Goal: Task Accomplishment & Management: Manage account settings

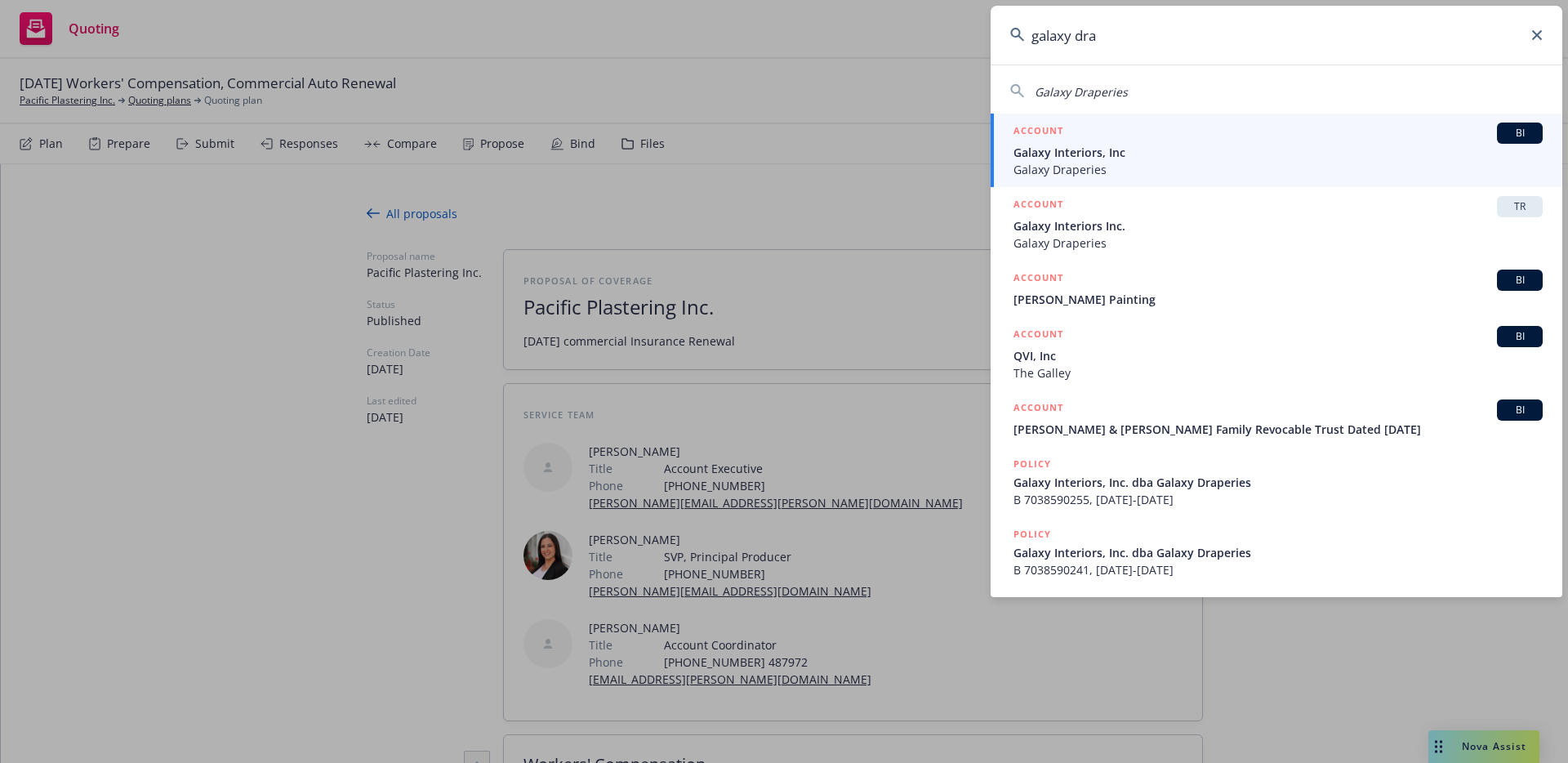
type input "galaxy dra"
click at [1131, 147] on span "Galaxy Interiors, Inc" at bounding box center [1278, 152] width 530 height 17
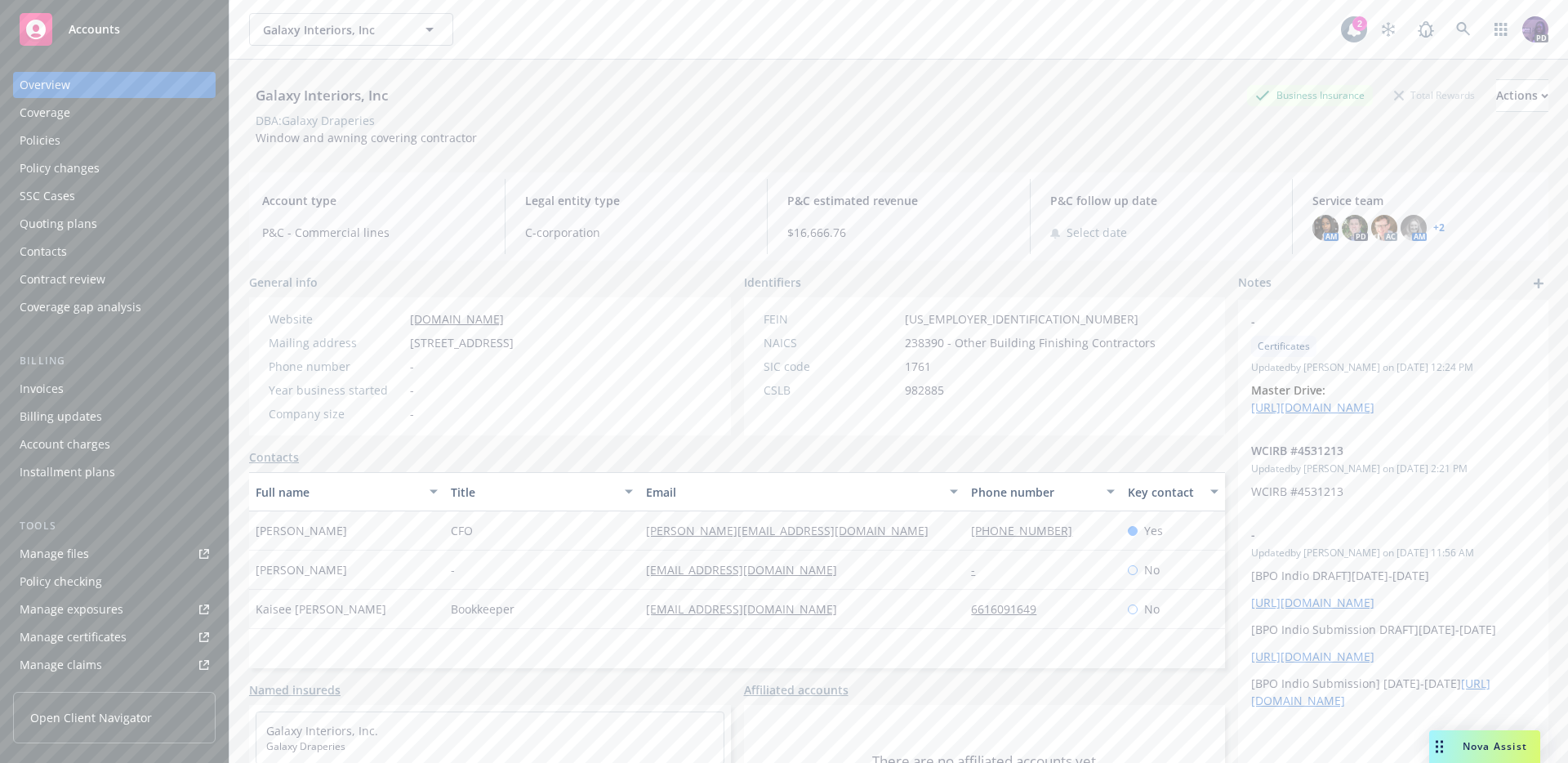
click at [139, 220] on div "Quoting plans" at bounding box center [114, 224] width 189 height 26
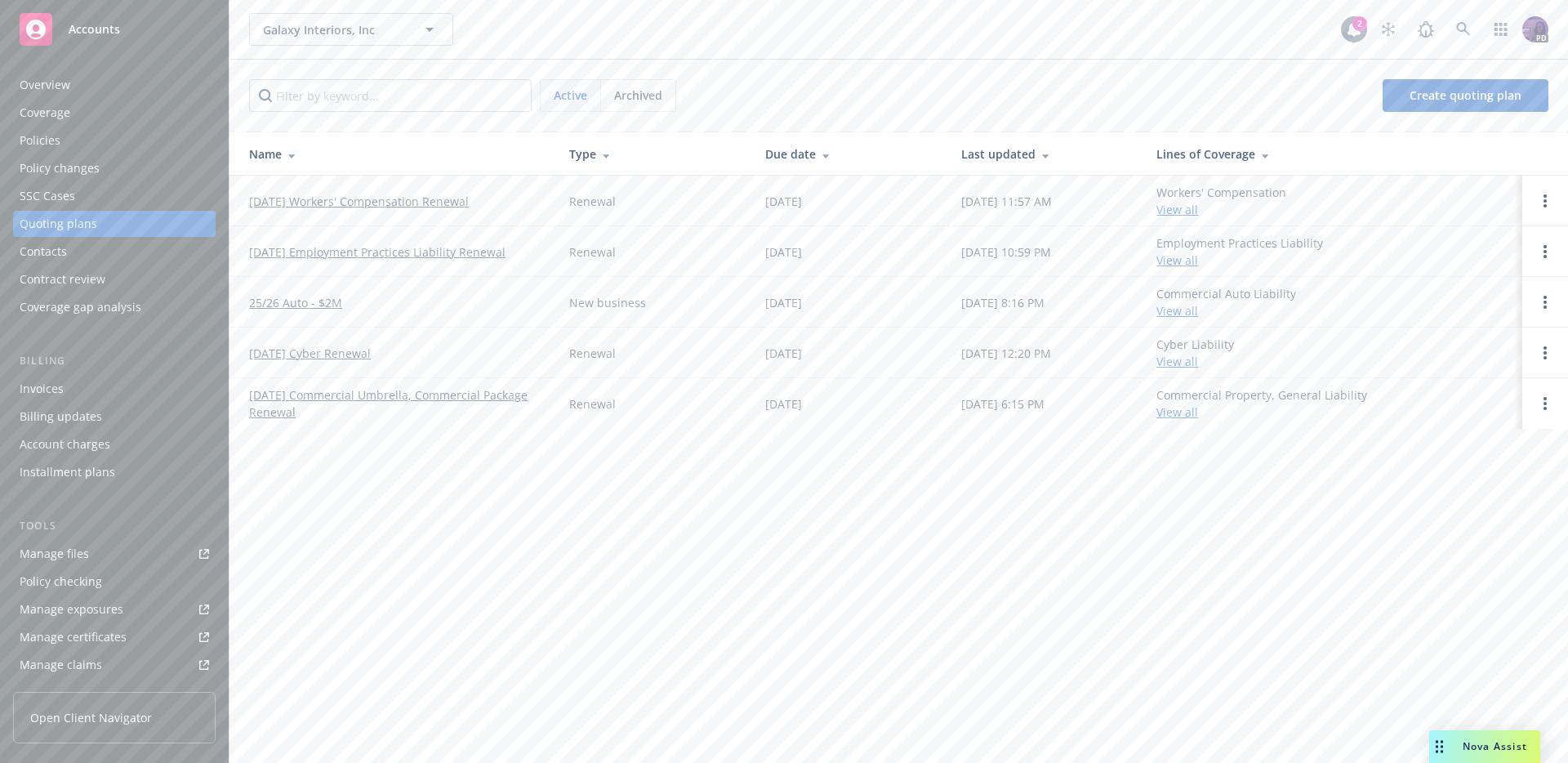
click at [463, 198] on link "10/05/25 Workers' Compensation Renewal" at bounding box center [359, 200] width 220 height 17
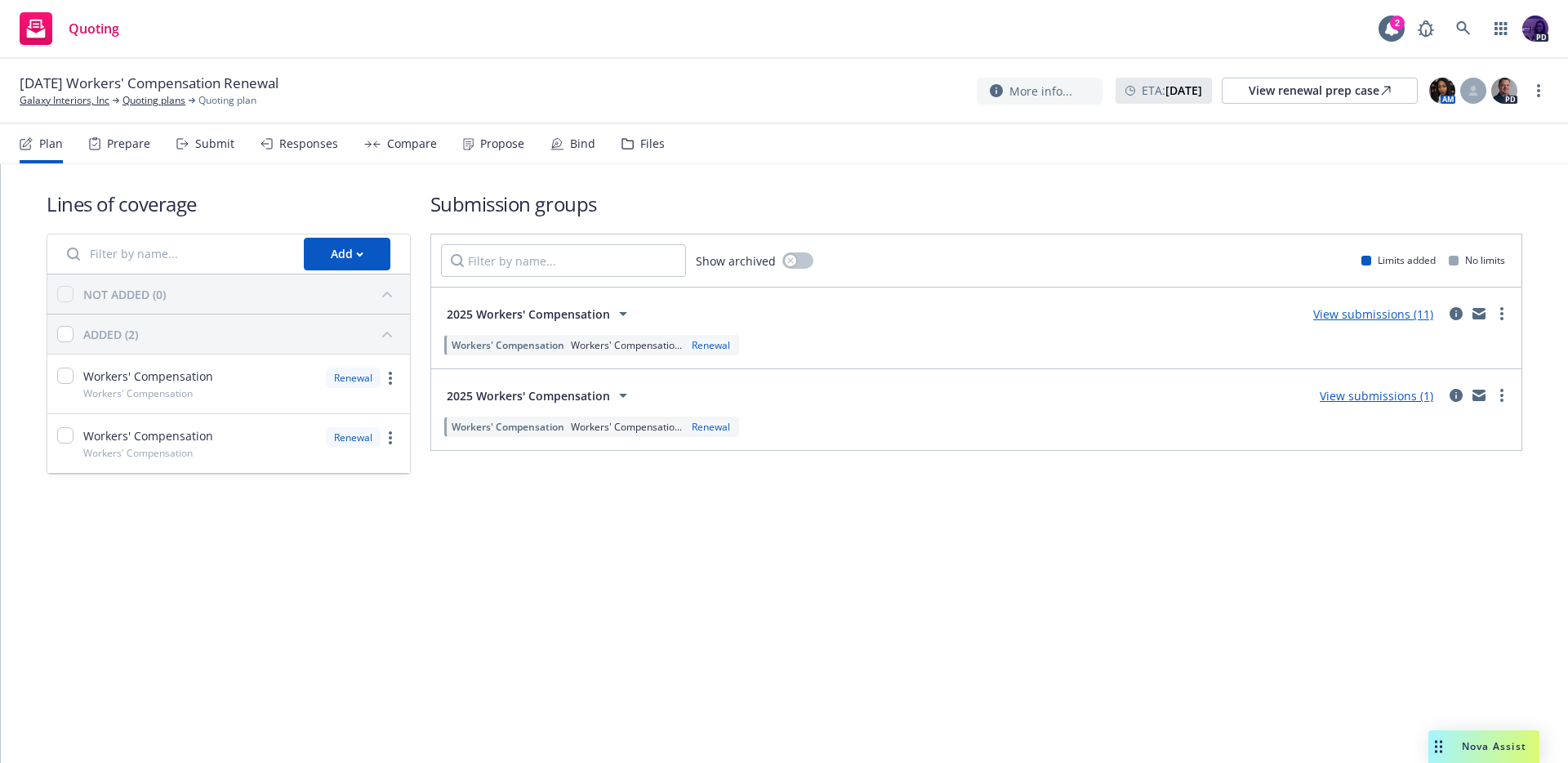
click at [1348, 313] on link "View submissions (11)" at bounding box center [1373, 314] width 120 height 16
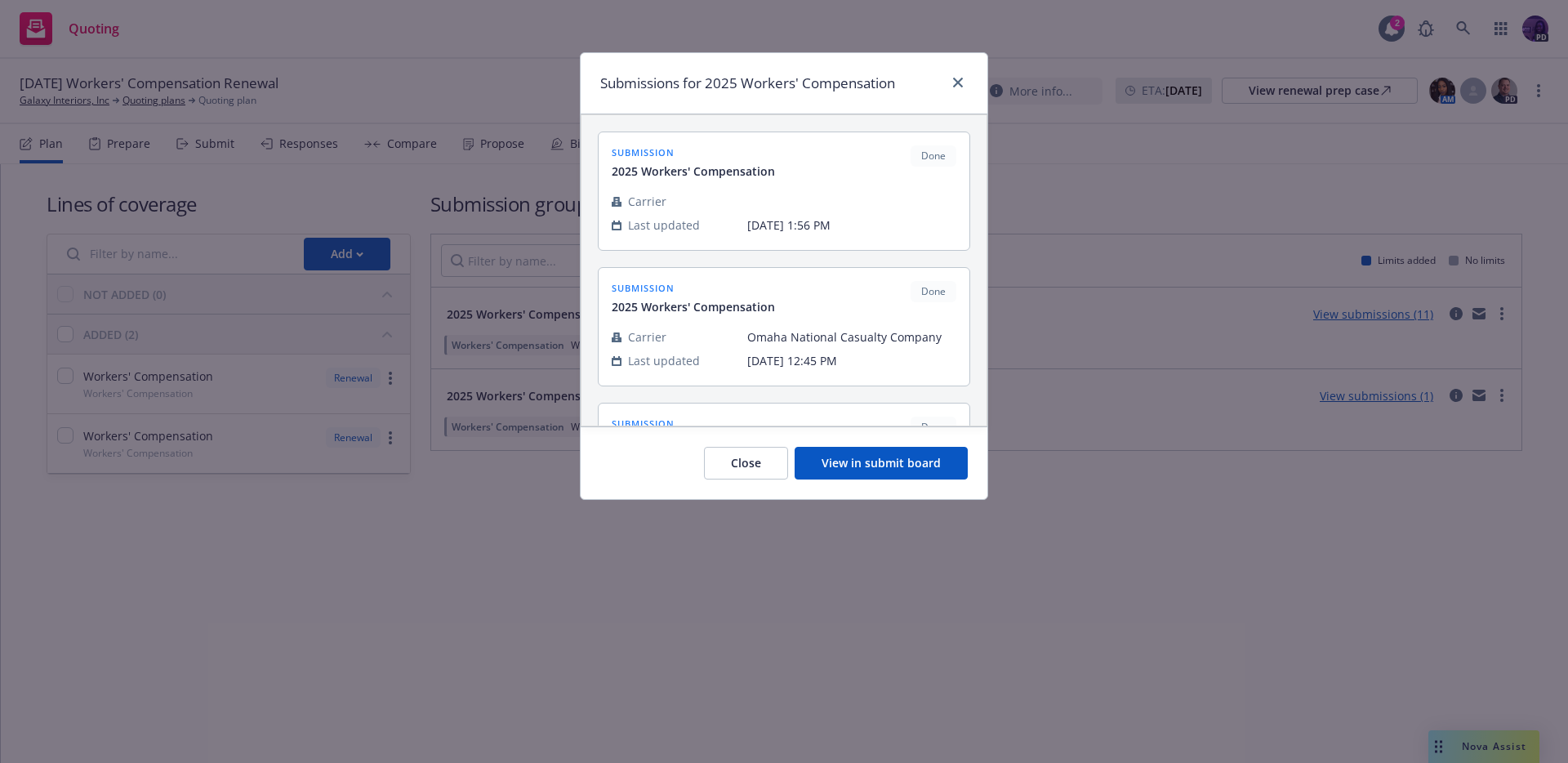
click at [853, 470] on button "View in submit board" at bounding box center [881, 462] width 174 height 32
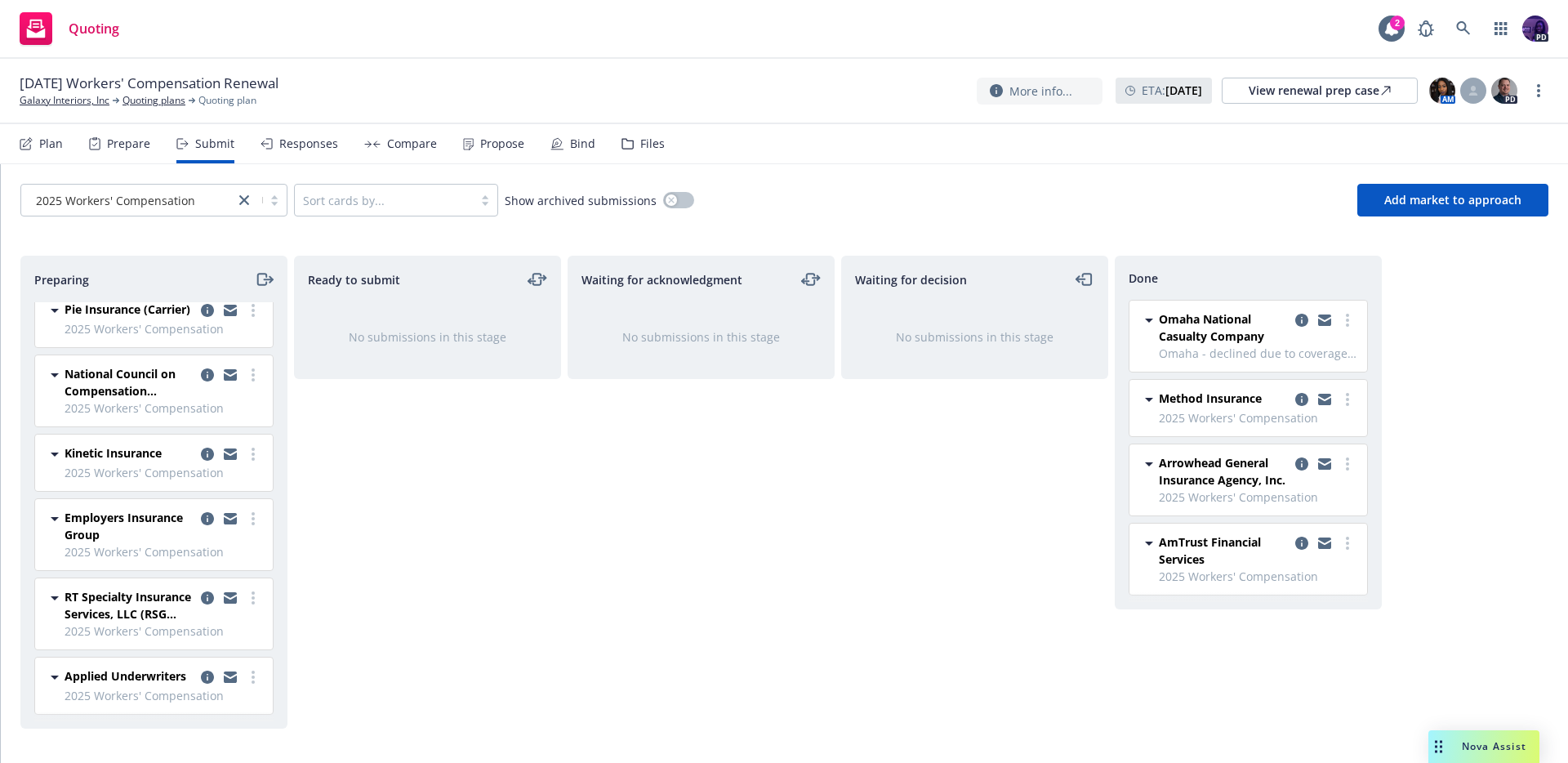
scroll to position [121, 0]
click at [244, 667] on link "more" at bounding box center [253, 677] width 20 height 20
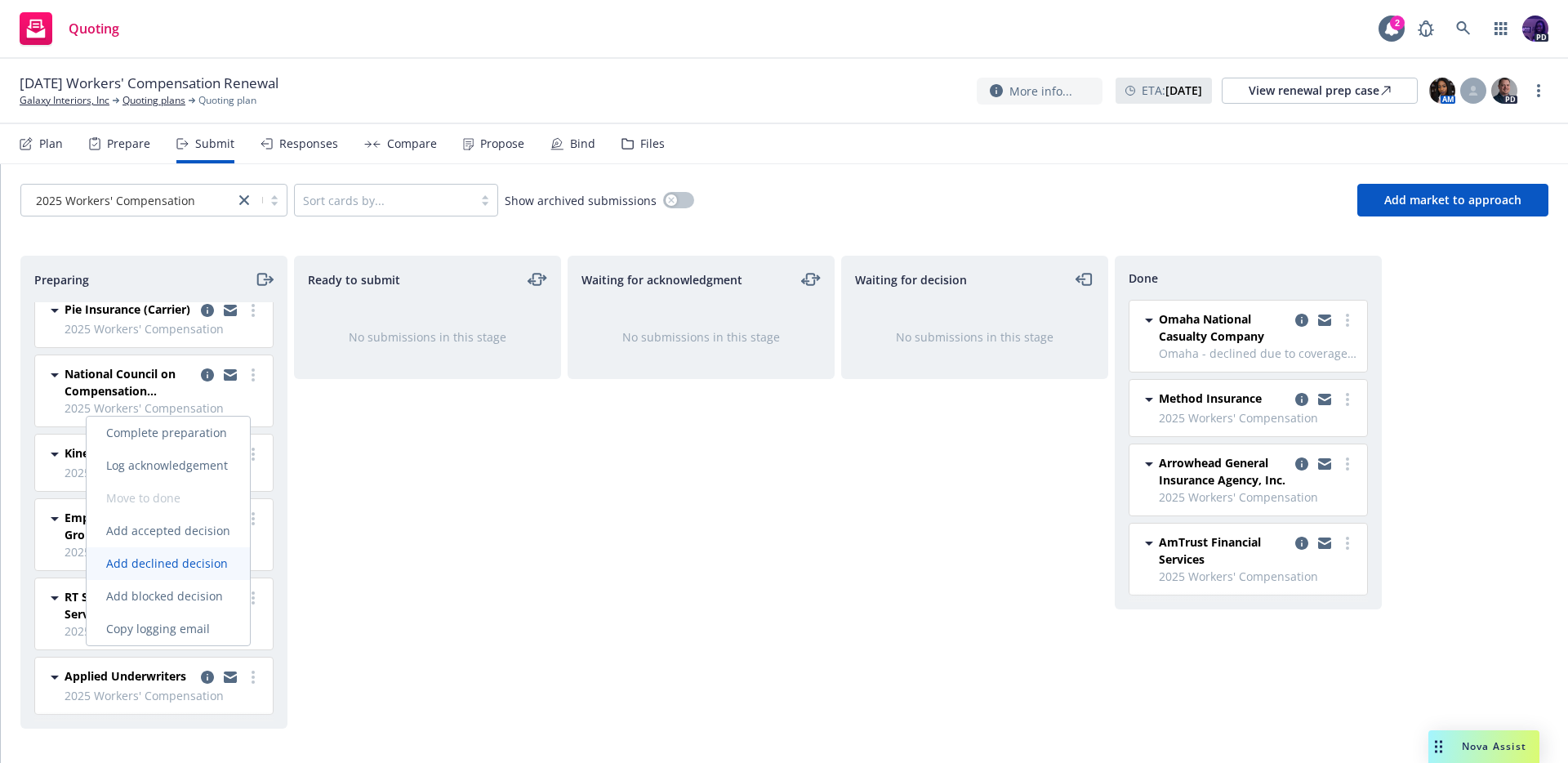
click at [220, 560] on span "Add declined decision" at bounding box center [167, 563] width 161 height 16
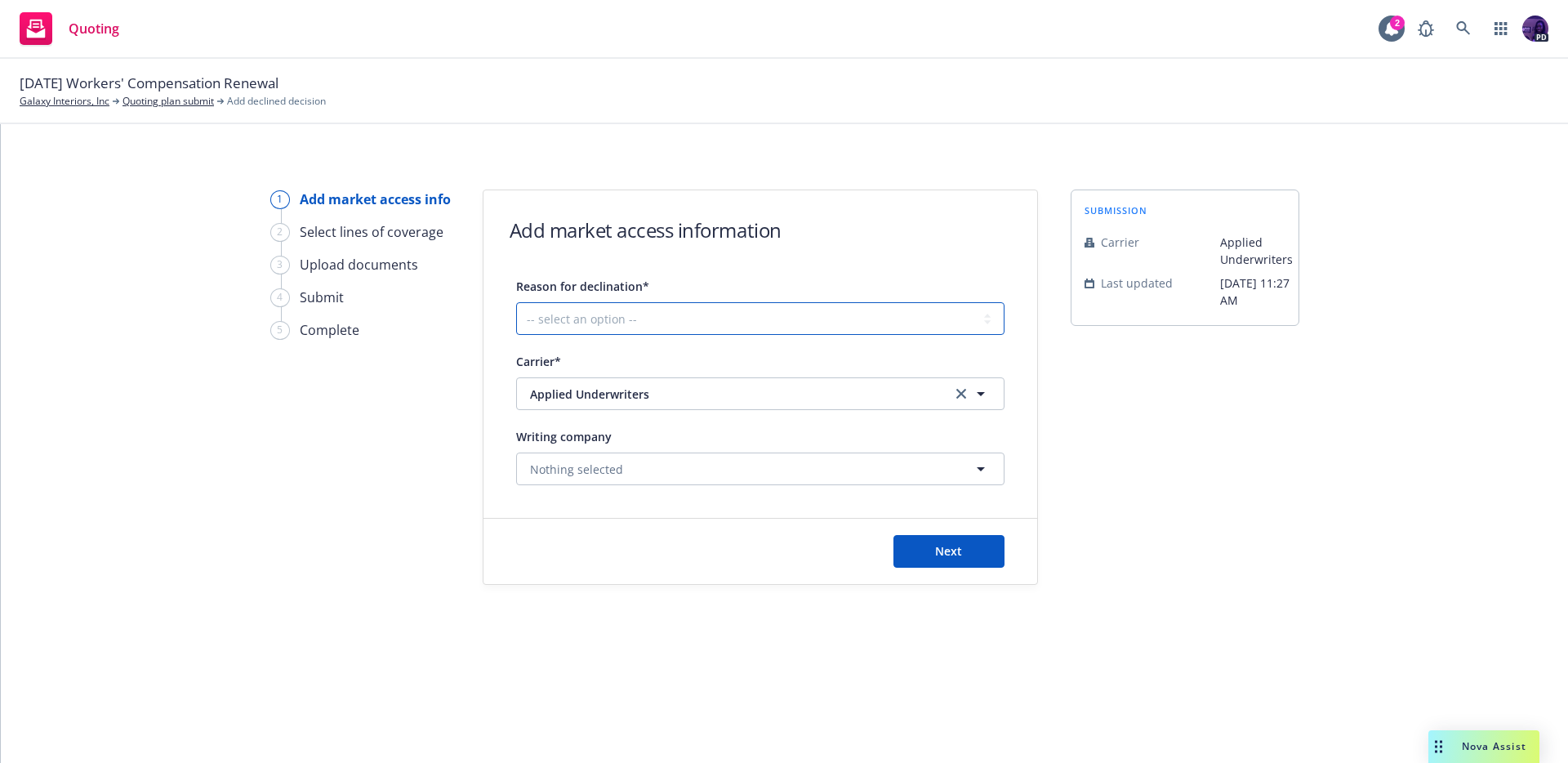
click at [677, 312] on select "-- select an option -- Cannot compete with other markets Carrier non-renewed Ca…" at bounding box center [760, 318] width 488 height 32
select select "CLIENT_CLAIM_LOSS_HISTORY"
click at [516, 302] on select "-- select an option -- Cannot compete with other markets Carrier non-renewed Ca…" at bounding box center [760, 318] width 488 height 32
click at [940, 536] on button "Next" at bounding box center [948, 550] width 111 height 32
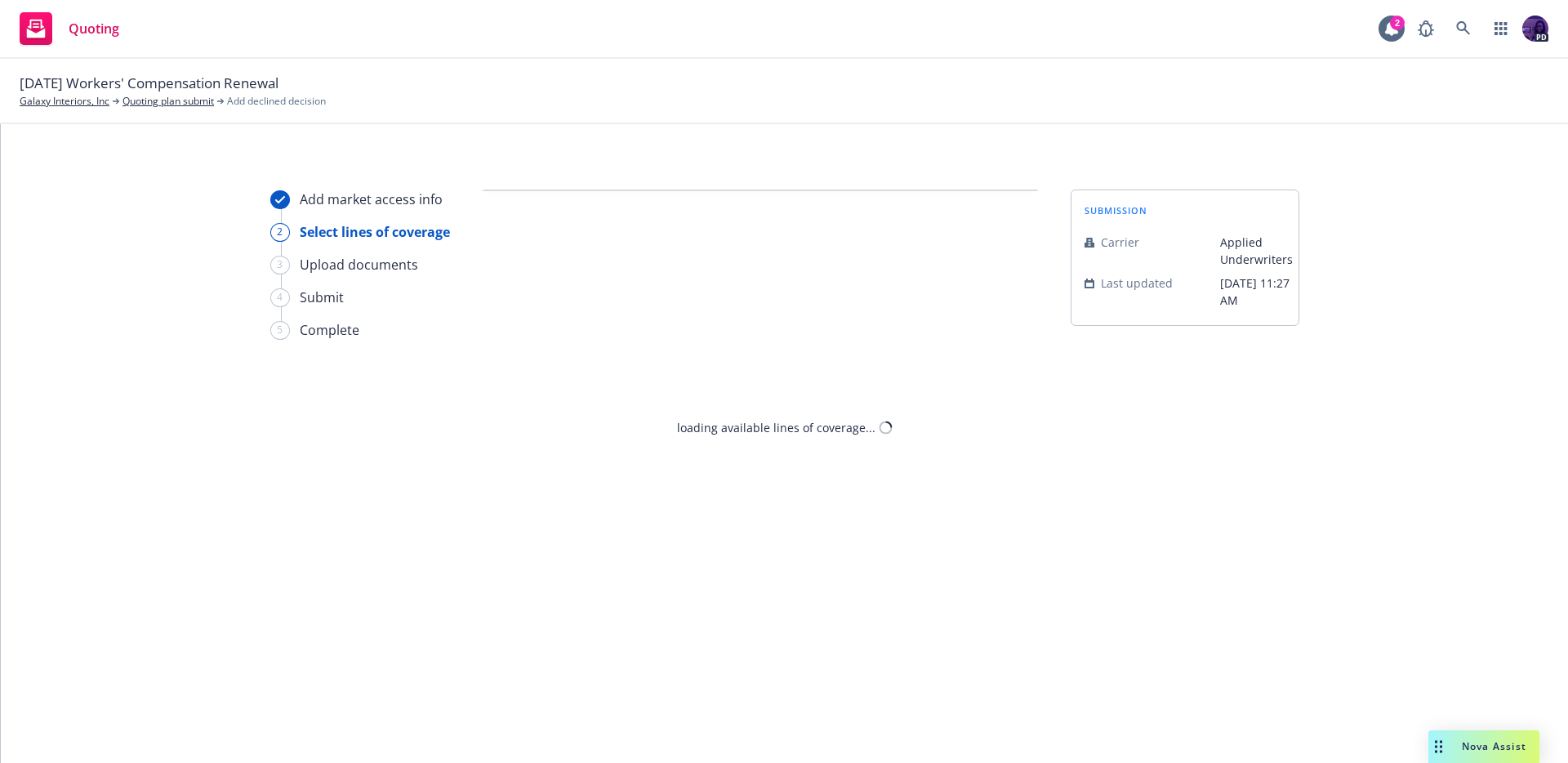
select select "CLIENT_CLAIM_LOSS_HISTORY"
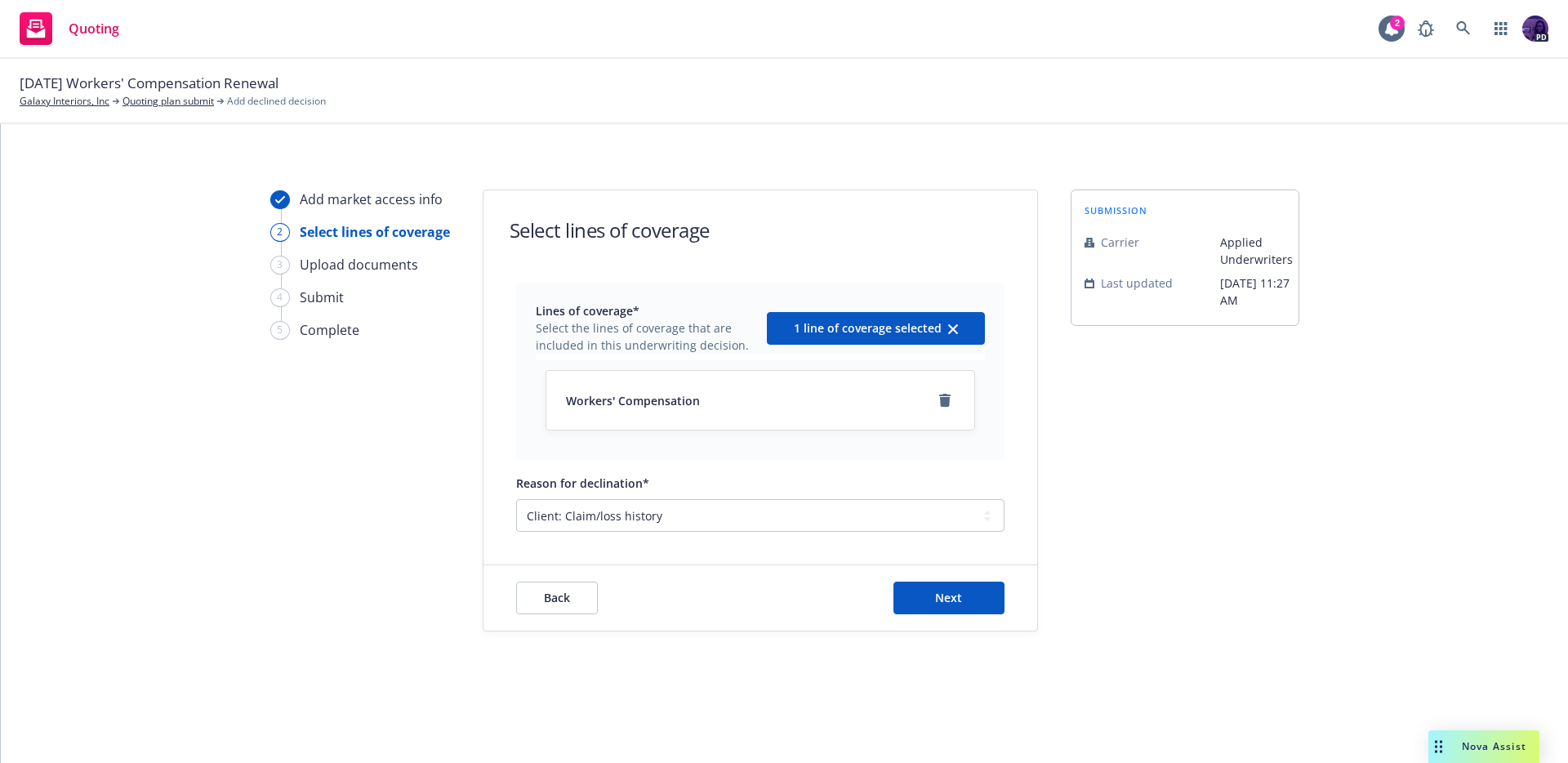
click at [927, 572] on div "Back Next" at bounding box center [760, 597] width 553 height 66
click at [941, 587] on button "Next" at bounding box center [948, 597] width 111 height 32
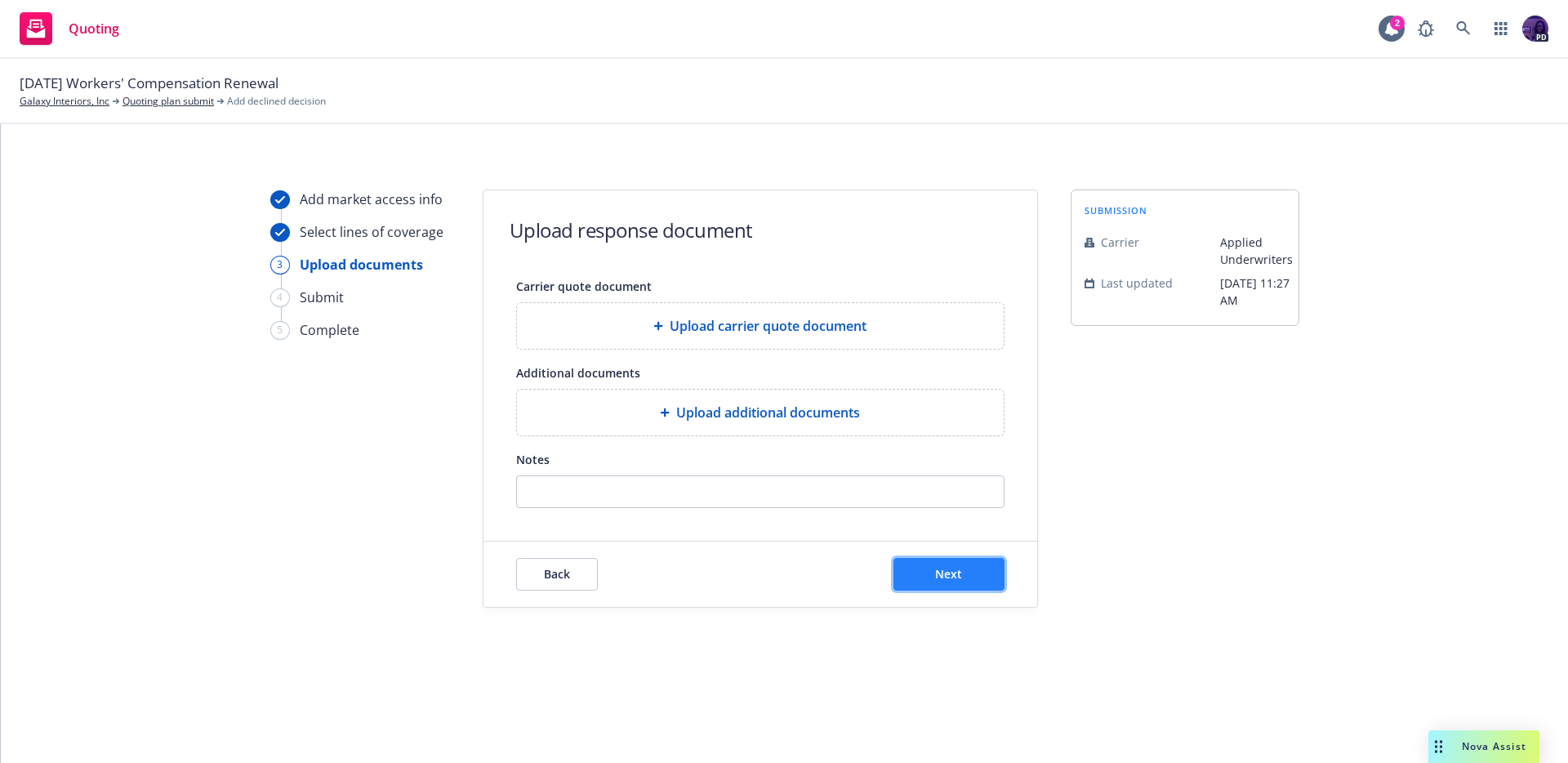
click at [953, 580] on span "Next" at bounding box center [947, 574] width 26 height 16
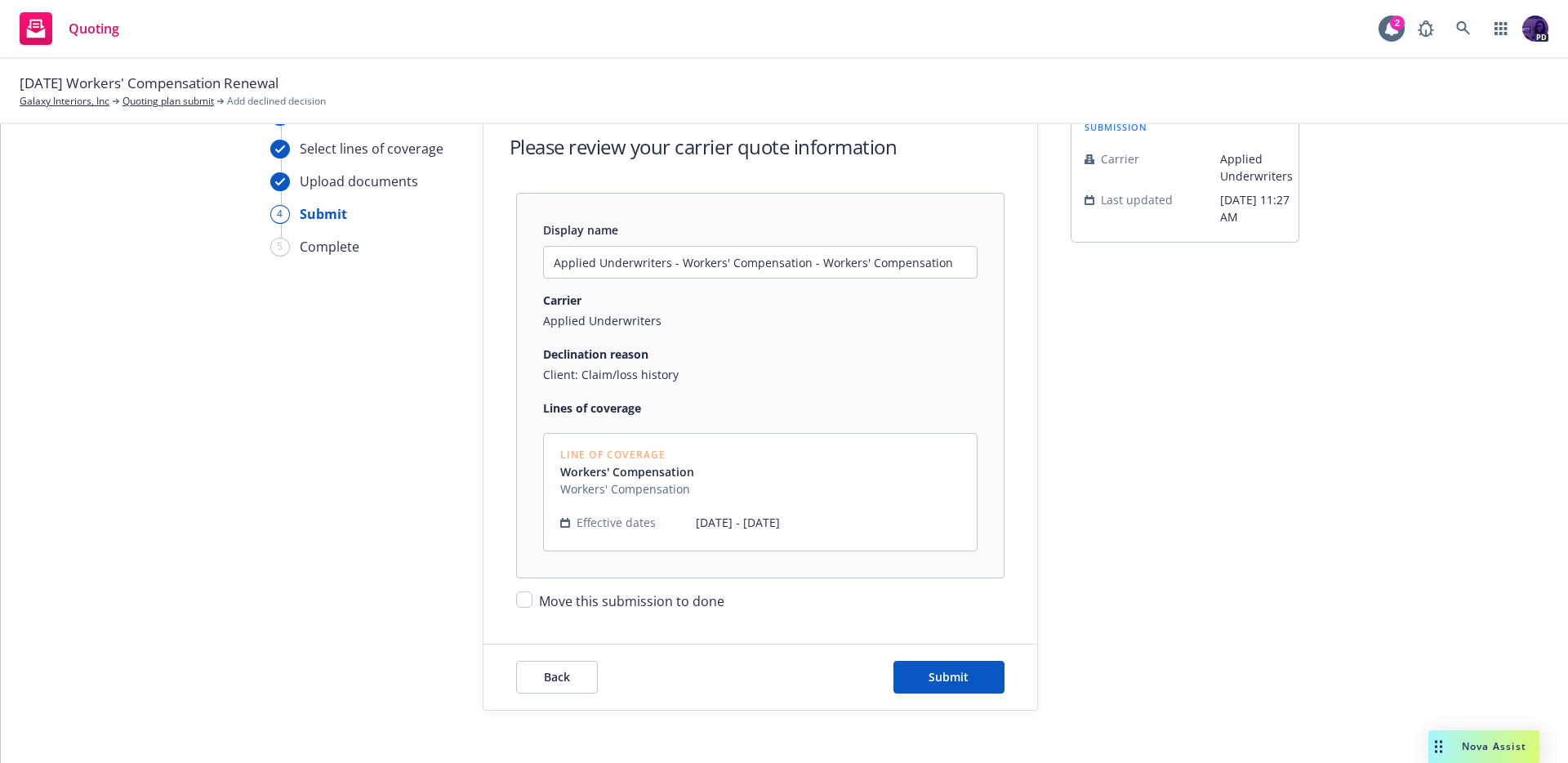
scroll to position [96, 0]
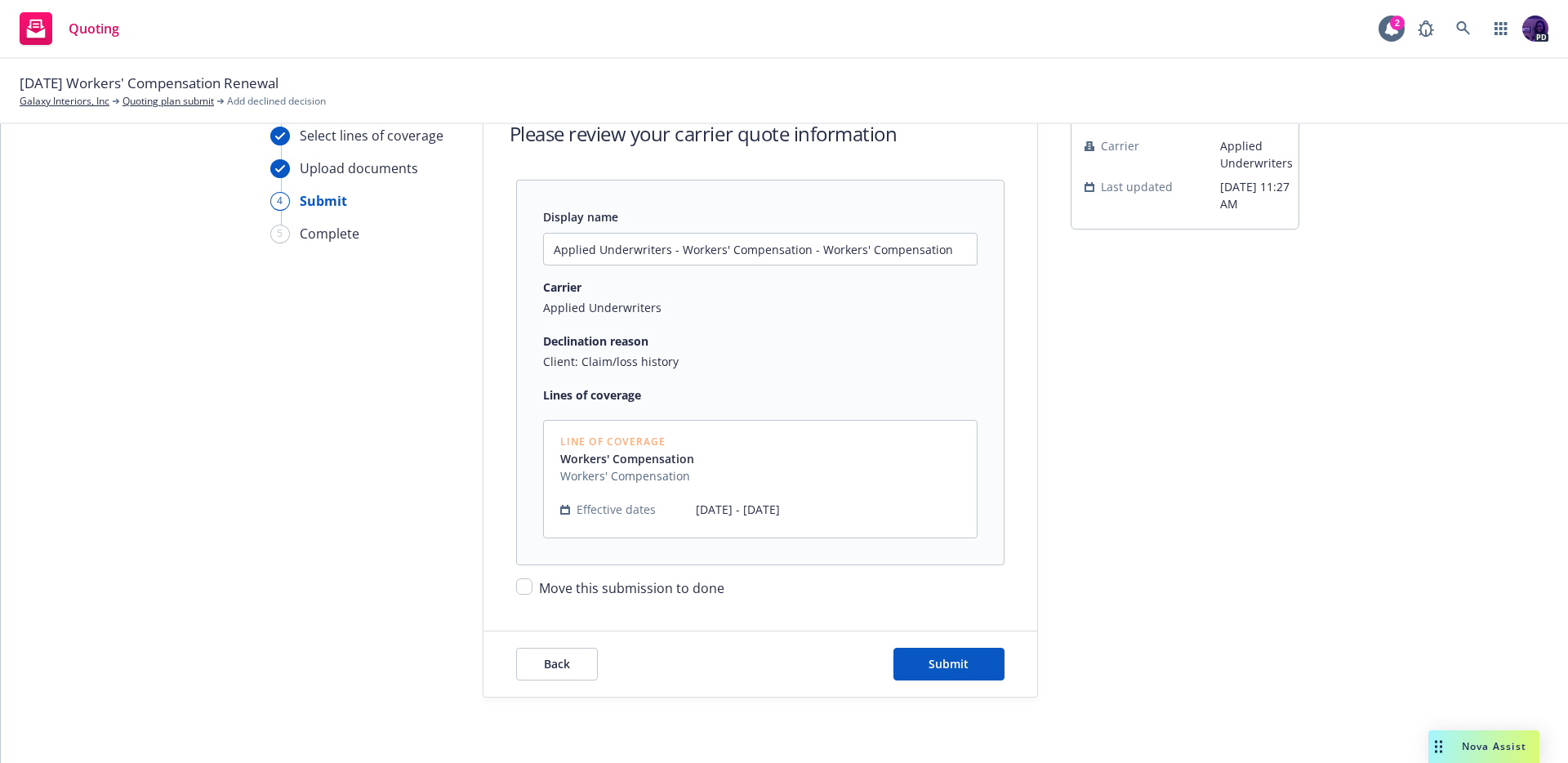
click at [684, 582] on span "Move this submission to done" at bounding box center [632, 587] width 185 height 18
click at [532, 582] on input "Move this submission to done" at bounding box center [524, 585] width 17 height 17
checkbox input "true"
click at [957, 659] on span "Submit" at bounding box center [948, 664] width 40 height 16
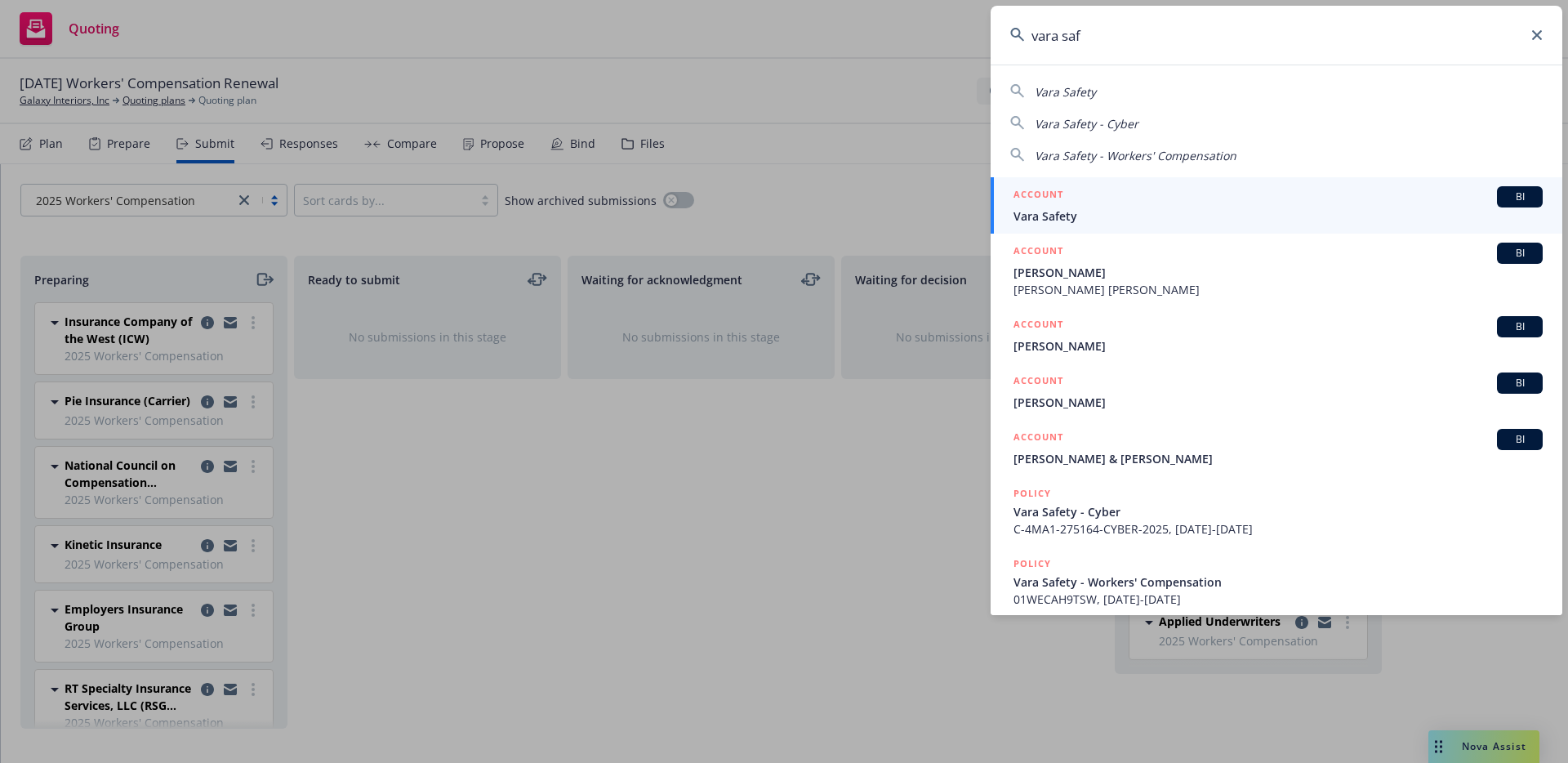
type input "vara saf"
click at [1130, 224] on span "Vara Safety" at bounding box center [1278, 215] width 530 height 17
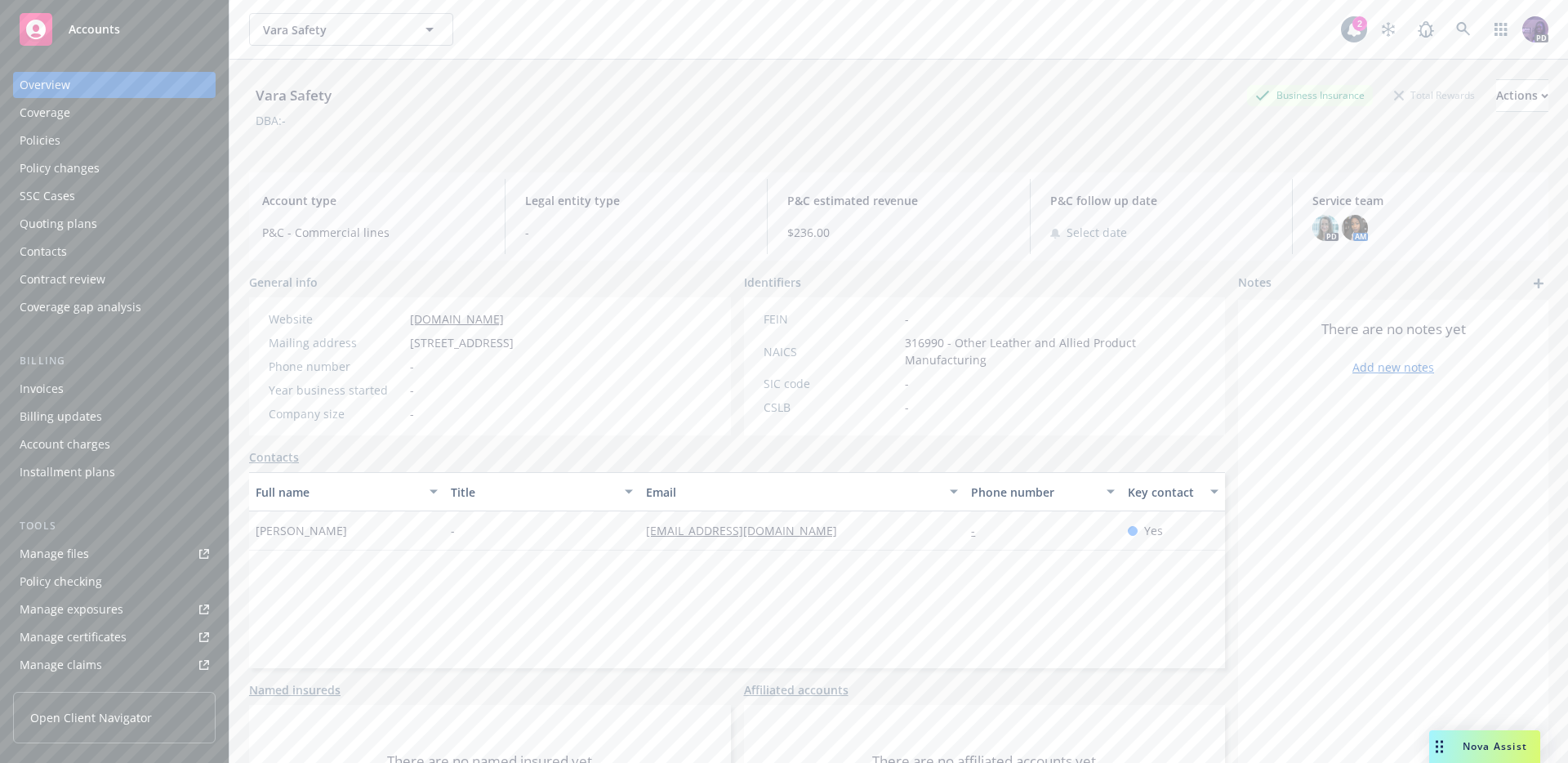
click at [124, 147] on div "Policies" at bounding box center [114, 140] width 189 height 26
